Goal: Transaction & Acquisition: Purchase product/service

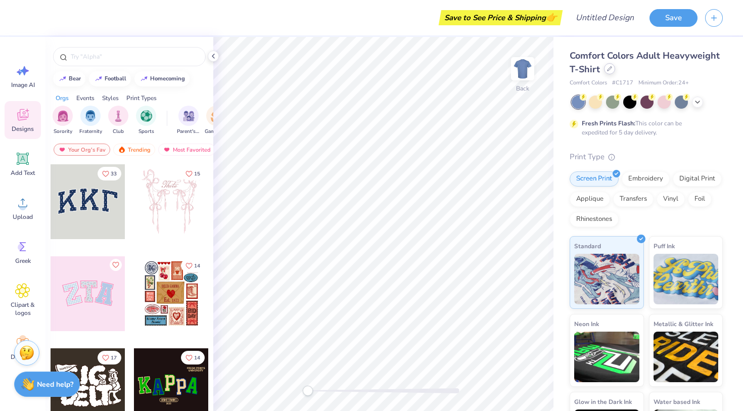
drag, startPoint x: 594, startPoint y: 68, endPoint x: 610, endPoint y: 69, distance: 16.2
click at [594, 68] on span "Comfort Colors Adult Heavyweight T-Shirt" at bounding box center [645, 63] width 150 height 26
click at [609, 69] on icon at bounding box center [609, 68] width 5 height 5
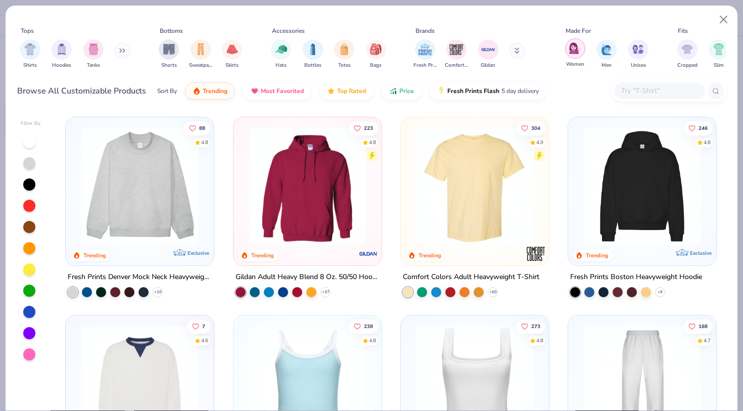
click at [578, 50] on img "filter for Women" at bounding box center [575, 48] width 12 height 12
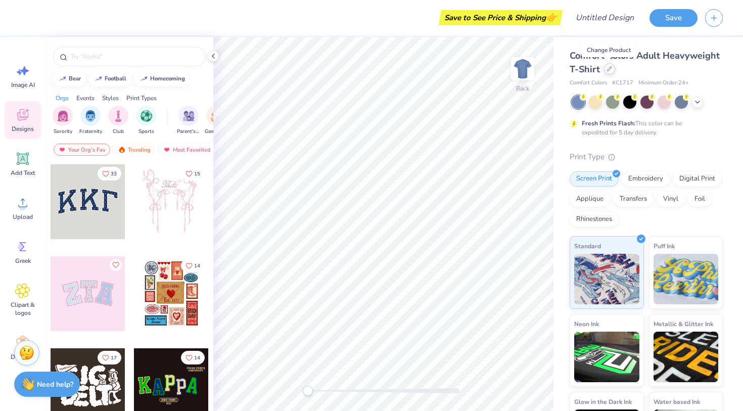
click at [607, 71] on div at bounding box center [609, 68] width 11 height 11
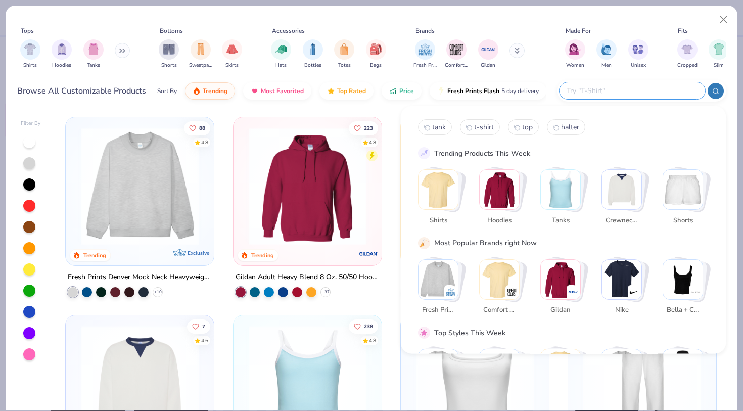
click at [632, 97] on input "text" at bounding box center [632, 91] width 132 height 12
type input "cheap t"
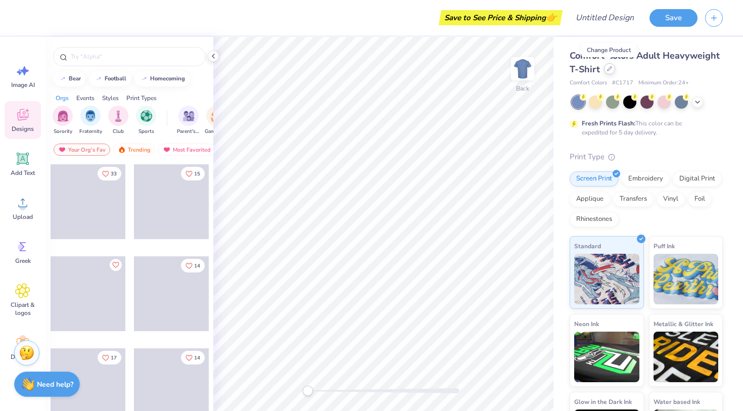
click at [608, 73] on div at bounding box center [609, 68] width 11 height 11
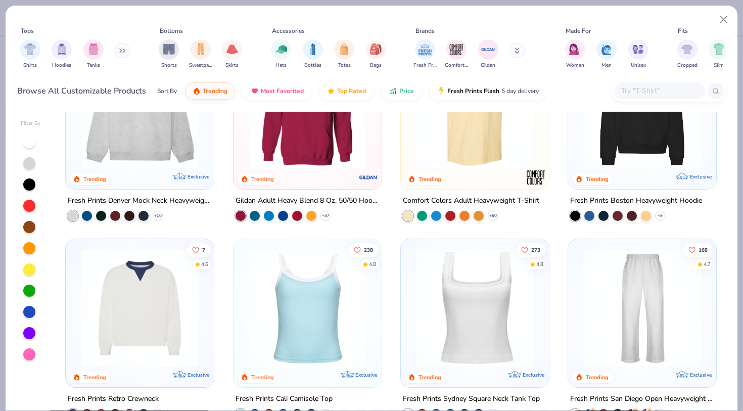
scroll to position [106, 0]
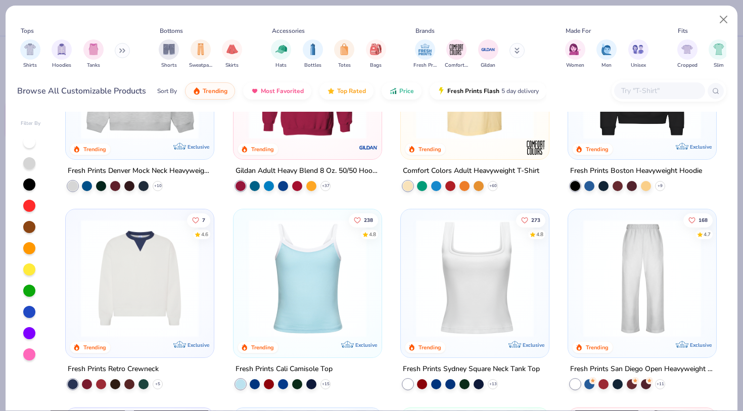
click at [329, 312] on img at bounding box center [308, 278] width 128 height 118
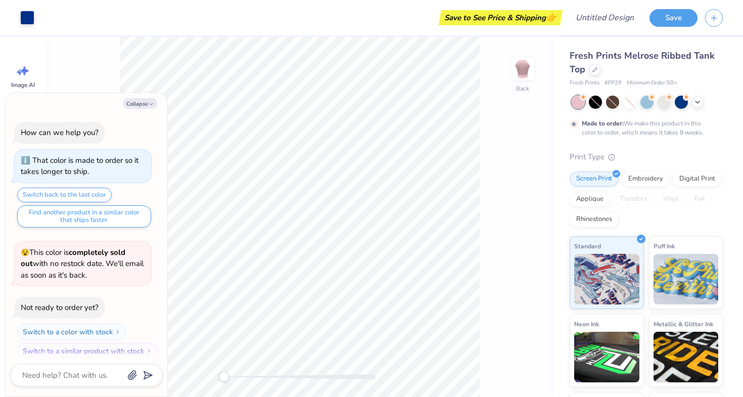
scroll to position [6, 0]
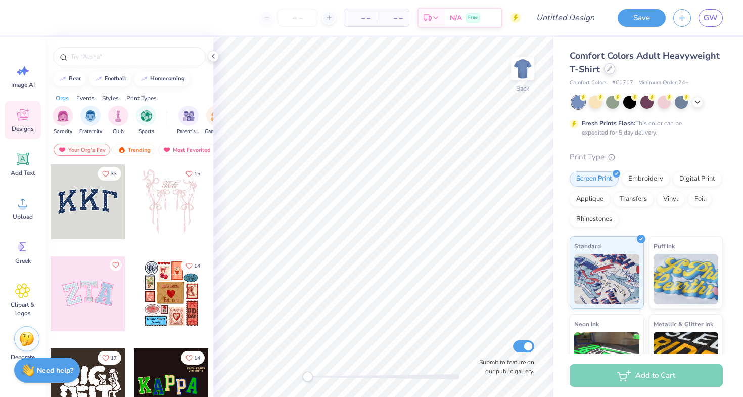
click at [607, 70] on div at bounding box center [609, 68] width 11 height 11
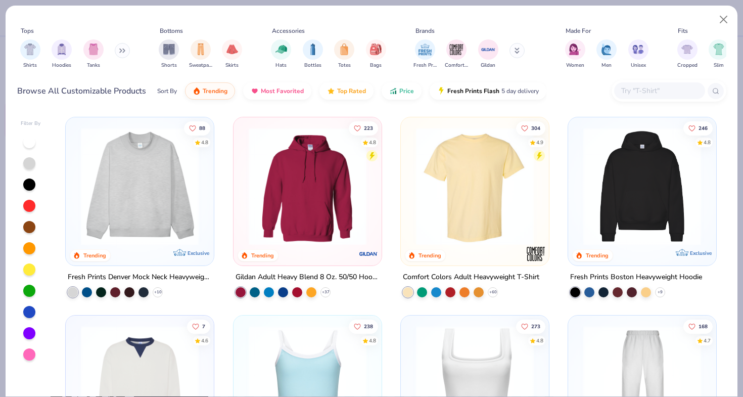
click at [657, 97] on input "text" at bounding box center [659, 91] width 78 height 12
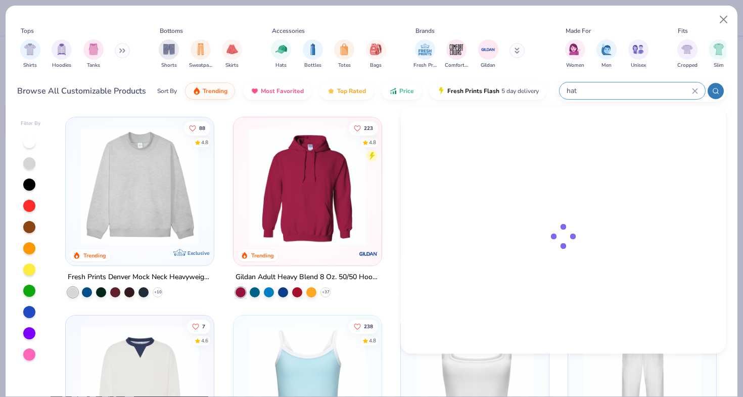
type input "hat"
